Goal: Task Accomplishment & Management: Manage account settings

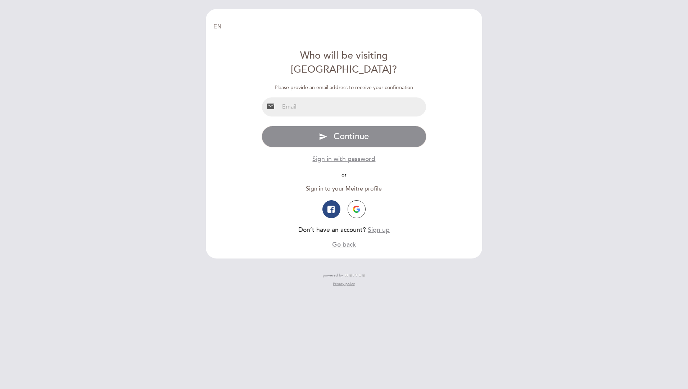
click at [316, 98] on input "email" at bounding box center [352, 107] width 147 height 19
type input "[EMAIL_ADDRESS][DOMAIN_NAME]"
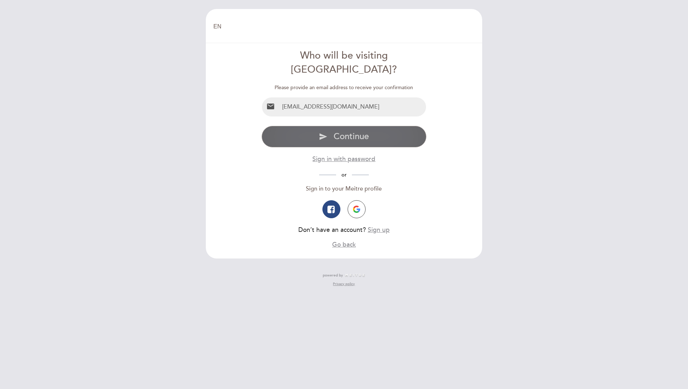
click at [350, 131] on span "Continue" at bounding box center [351, 136] width 35 height 10
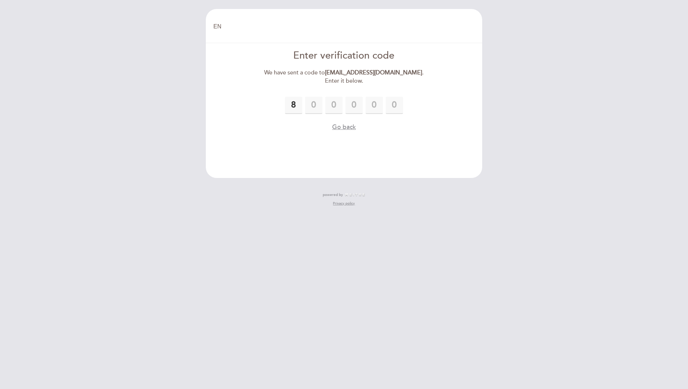
type input "8"
type input "9"
type input "5"
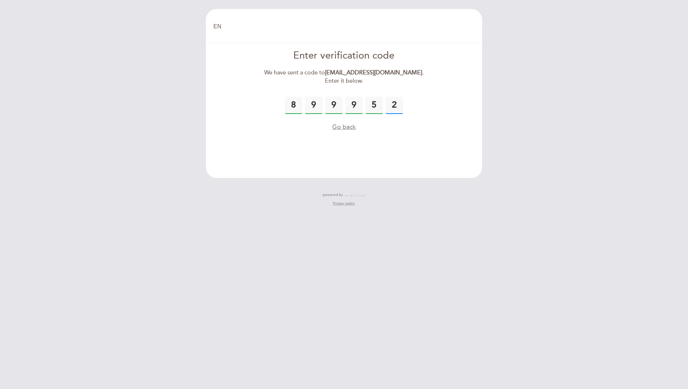
type input "2"
